Goal: Transaction & Acquisition: Book appointment/travel/reservation

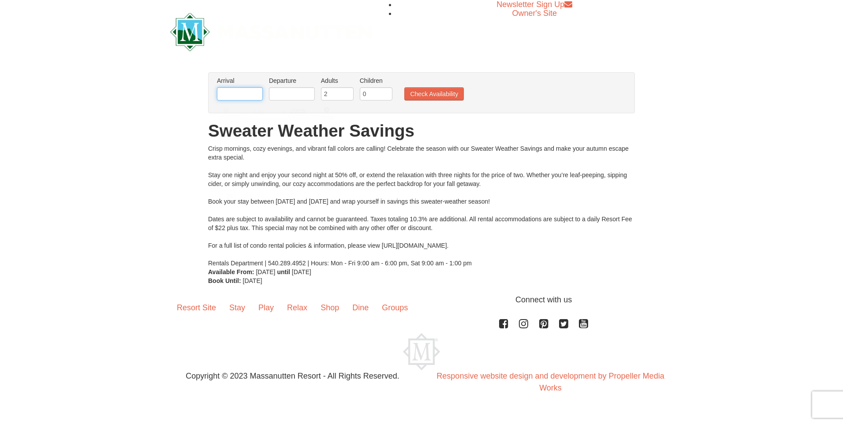
click at [244, 94] on input "text" at bounding box center [240, 93] width 46 height 13
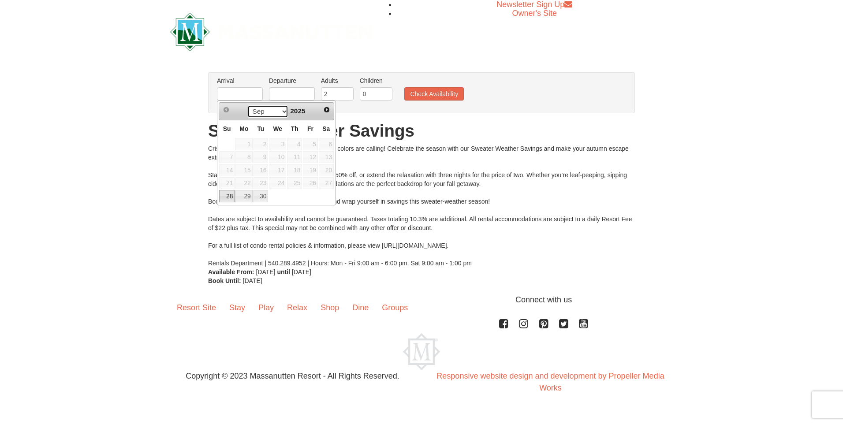
click at [284, 110] on select "Sep Oct" at bounding box center [267, 111] width 41 height 13
click at [246, 157] on link "6" at bounding box center [244, 157] width 17 height 12
type input "[DATE]"
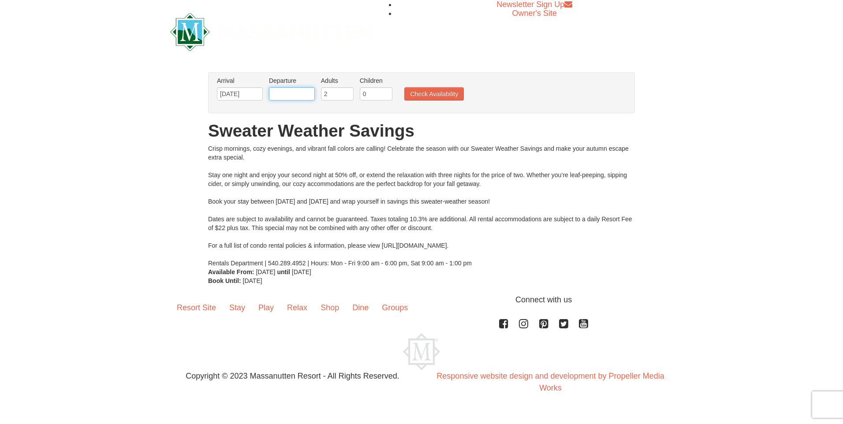
click at [299, 97] on input "text" at bounding box center [292, 93] width 46 height 13
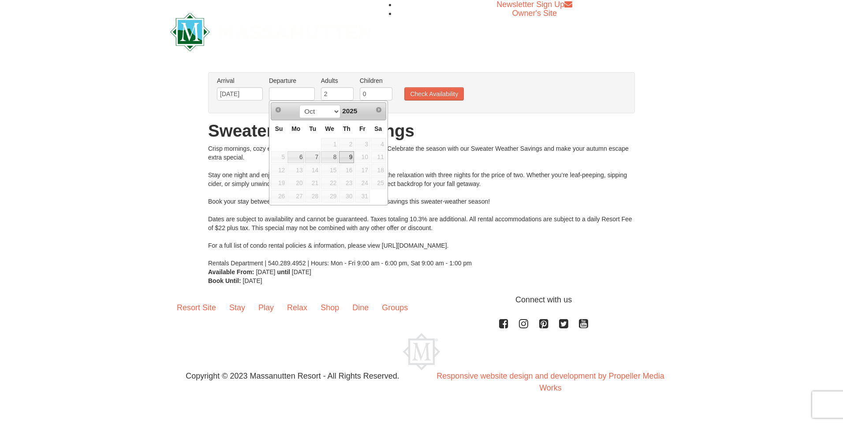
click at [349, 160] on link "9" at bounding box center [346, 157] width 15 height 12
type input "[DATE]"
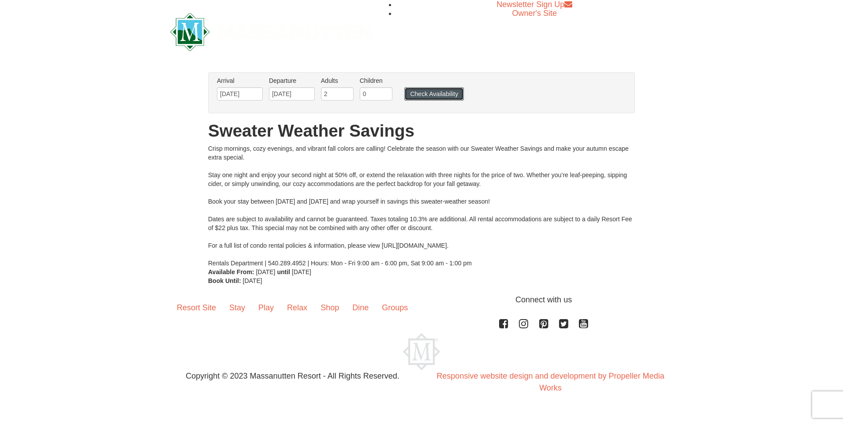
click at [416, 92] on button "Check Availability" at bounding box center [434, 93] width 60 height 13
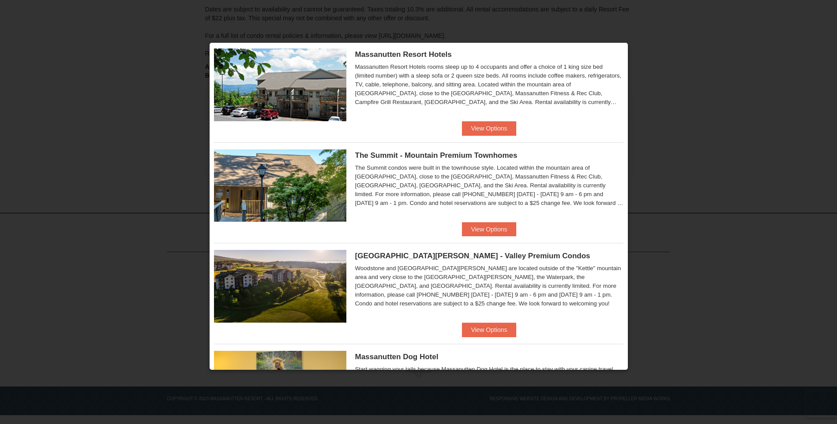
scroll to position [325, 0]
click at [487, 226] on button "View Options" at bounding box center [489, 230] width 54 height 14
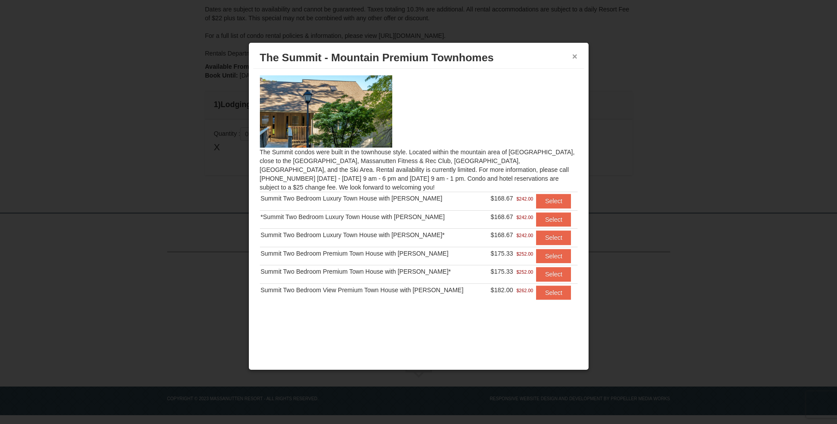
click at [572, 52] on button "×" at bounding box center [574, 56] width 5 height 9
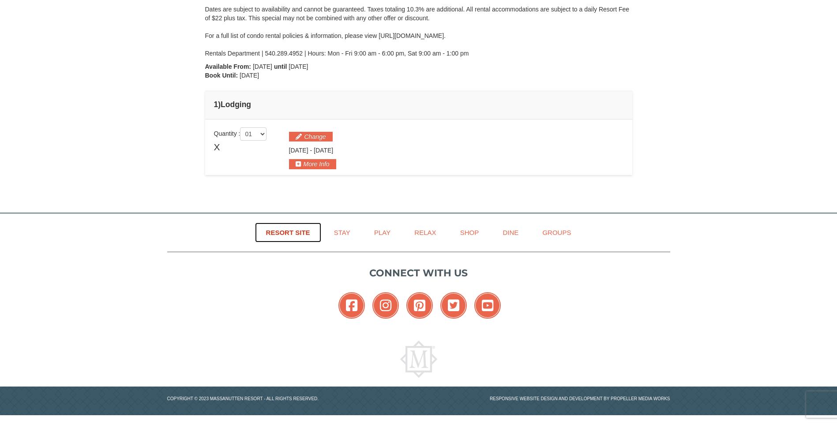
click at [290, 229] on link "Resort Site" at bounding box center [288, 233] width 66 height 20
